Goal: Book appointment/travel/reservation

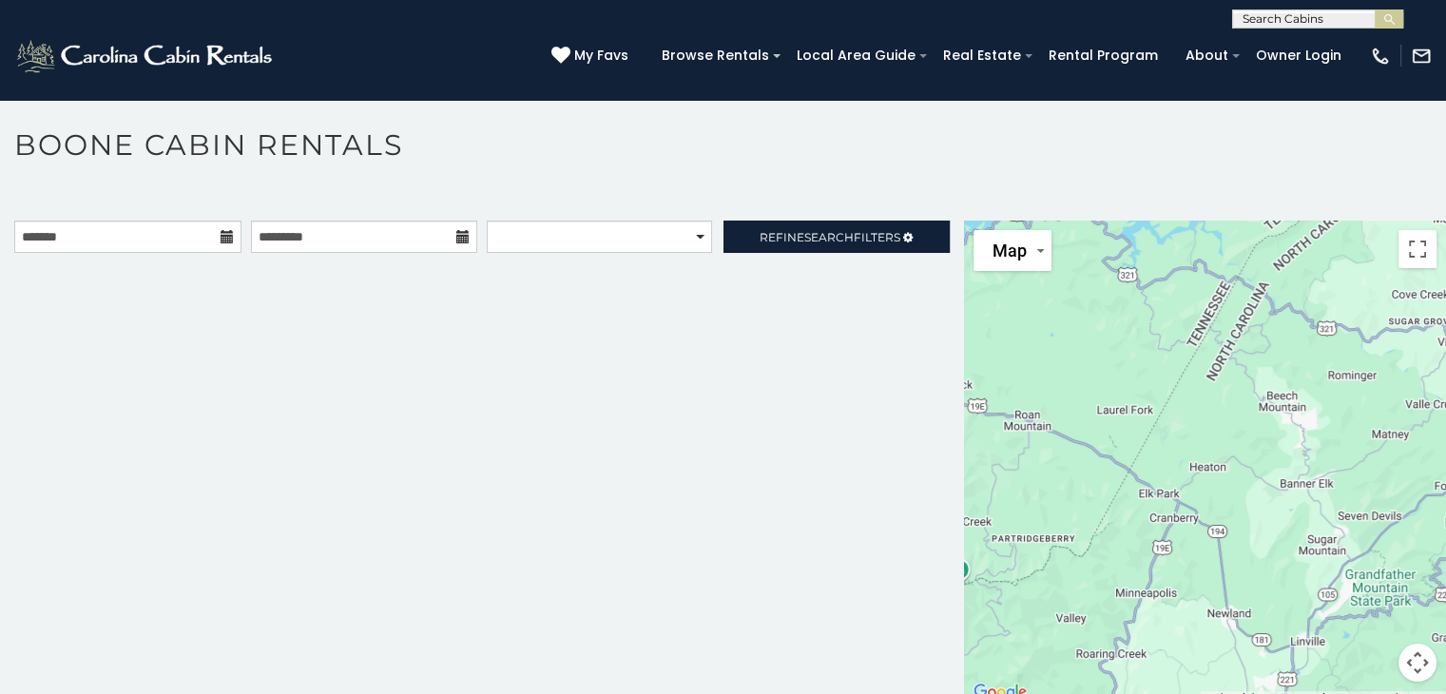
scroll to position [10, 0]
